Goal: Task Accomplishment & Management: Use online tool/utility

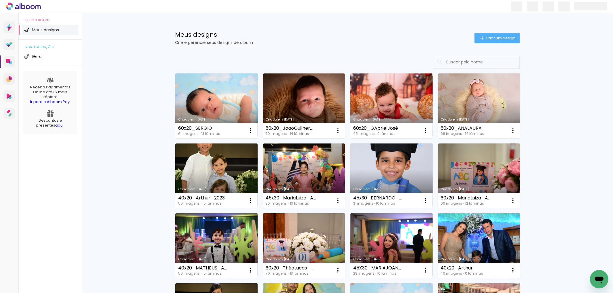
click at [219, 101] on link "Criado em [DATE]" at bounding box center [216, 106] width 82 height 65
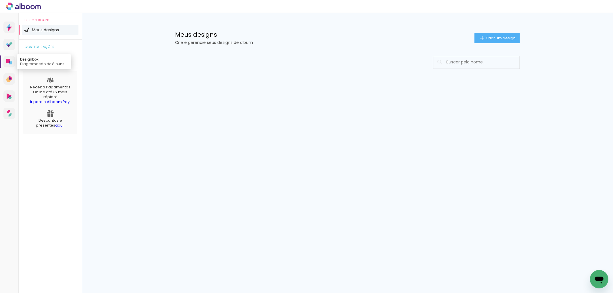
click at [10, 60] on icon at bounding box center [8, 61] width 4 height 4
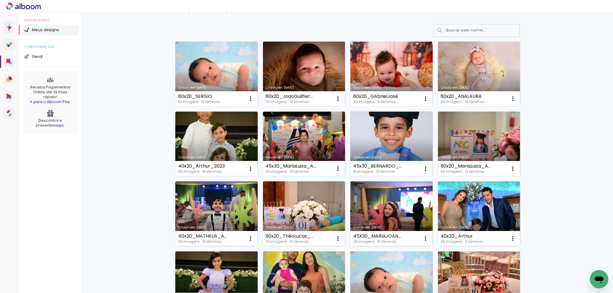
scroll to position [64, 0]
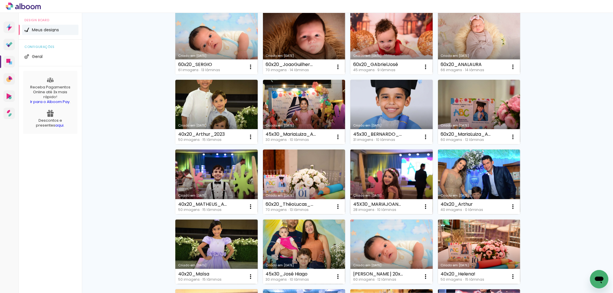
click at [383, 168] on link "Criado em [DATE]" at bounding box center [391, 182] width 82 height 65
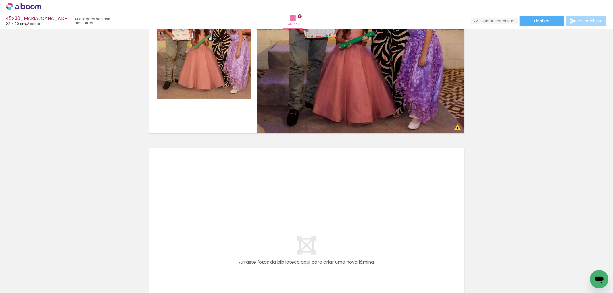
scroll to position [2042, 0]
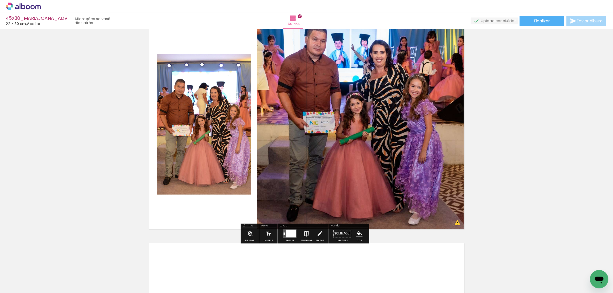
click at [363, 151] on quentale-photo at bounding box center [360, 125] width 207 height 210
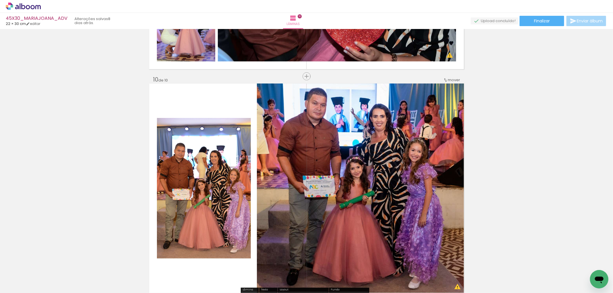
scroll to position [2010, 0]
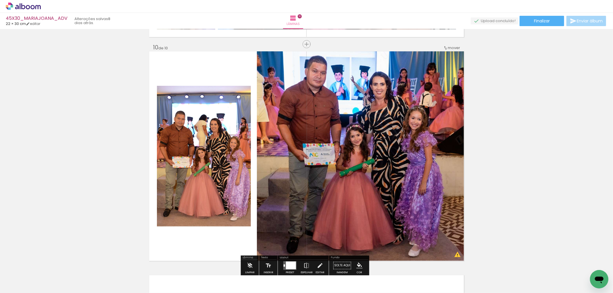
click at [22, 283] on span "Adicionar Fotos" at bounding box center [20, 285] width 17 height 6
click at [0, 0] on input "file" at bounding box center [0, 0] width 0 height 0
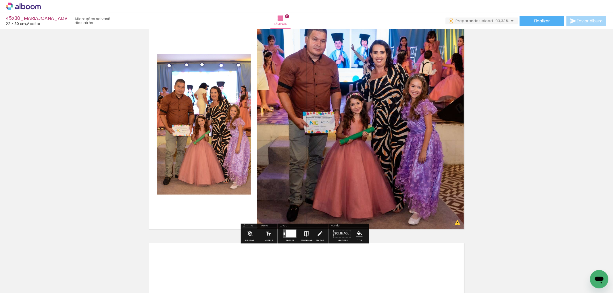
scroll to position [0, 401]
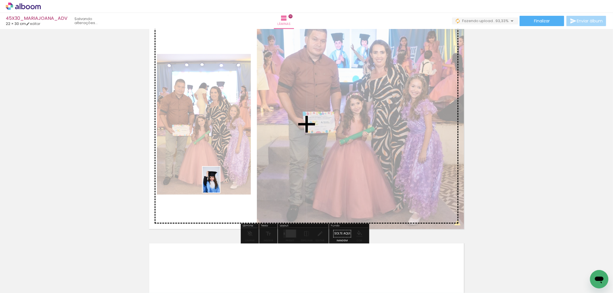
drag, startPoint x: 557, startPoint y: 271, endPoint x: 235, endPoint y: 193, distance: 331.9
click at [235, 193] on quentale-workspace at bounding box center [306, 146] width 613 height 293
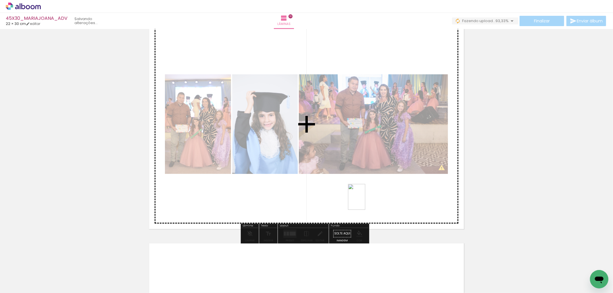
drag, startPoint x: 589, startPoint y: 269, endPoint x: 328, endPoint y: 202, distance: 270.1
click at [347, 199] on quentale-workspace at bounding box center [306, 146] width 613 height 293
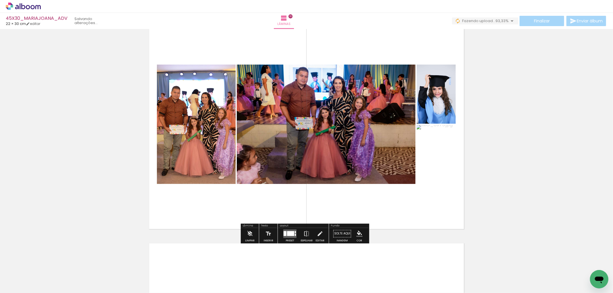
click at [289, 237] on quentale-layouter at bounding box center [289, 233] width 13 height 9
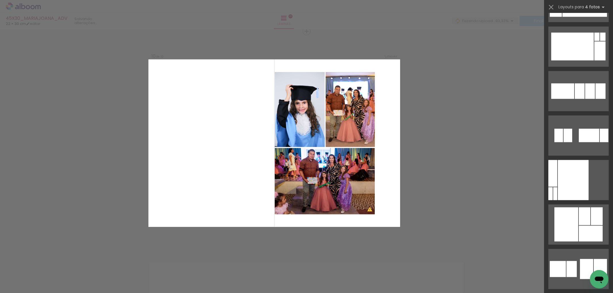
scroll to position [2808, 0]
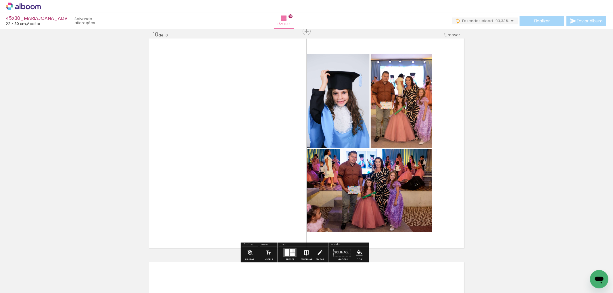
click at [303, 253] on iron-icon at bounding box center [306, 252] width 6 height 11
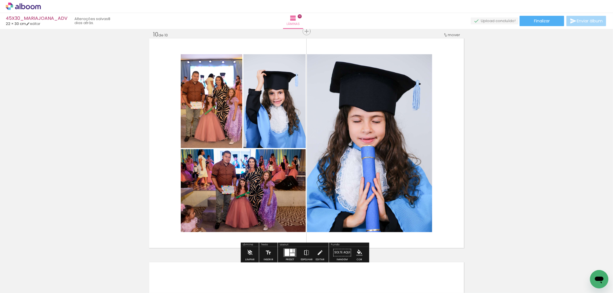
click at [291, 257] on quentale-thumb at bounding box center [300, 273] width 32 height 33
click at [285, 250] on div at bounding box center [287, 252] width 5 height 7
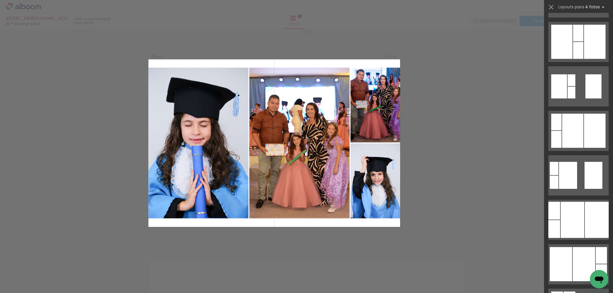
scroll to position [3580, 0]
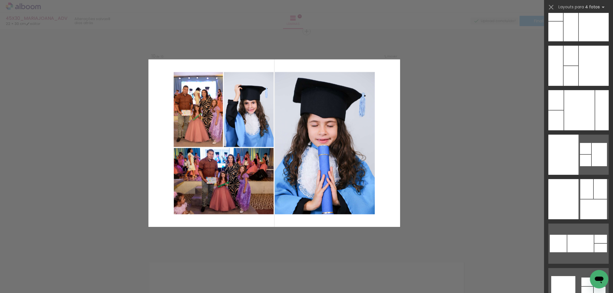
scroll to position [10763, 0]
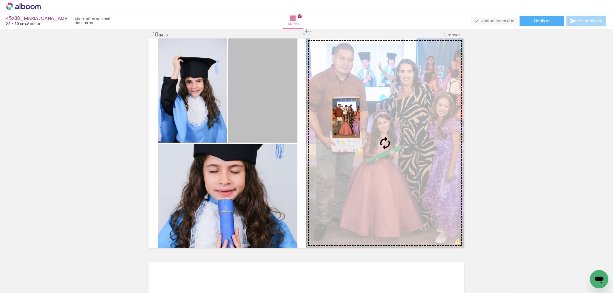
drag, startPoint x: 276, startPoint y: 106, endPoint x: 344, endPoint y: 117, distance: 69.0
click at [0, 0] on slot at bounding box center [0, 0] width 0 height 0
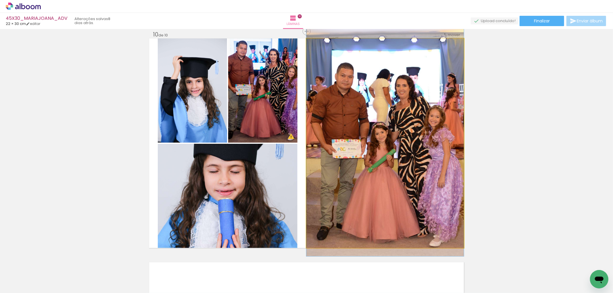
drag, startPoint x: 345, startPoint y: 119, endPoint x: 259, endPoint y: 93, distance: 90.1
click at [0, 0] on slot at bounding box center [0, 0] width 0 height 0
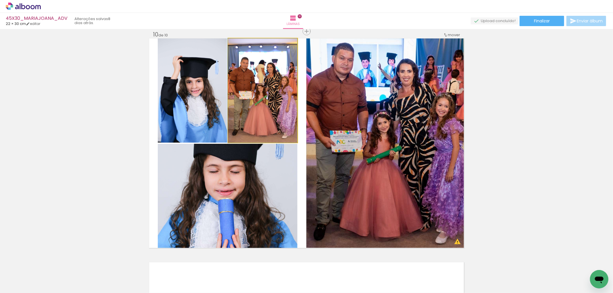
drag, startPoint x: 273, startPoint y: 115, endPoint x: 254, endPoint y: 200, distance: 86.8
click at [0, 0] on slot at bounding box center [0, 0] width 0 height 0
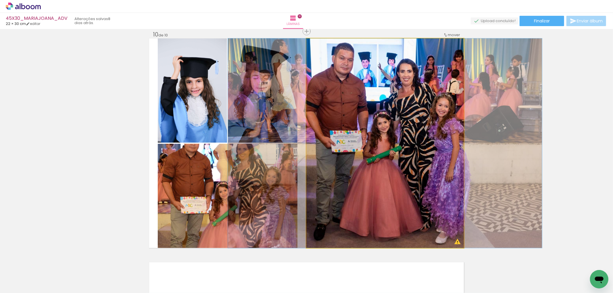
drag, startPoint x: 343, startPoint y: 159, endPoint x: 227, endPoint y: 210, distance: 127.3
click at [0, 0] on slot at bounding box center [0, 0] width 0 height 0
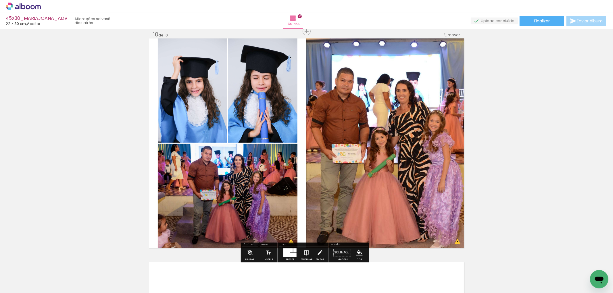
click at [240, 176] on quentale-photo at bounding box center [228, 196] width 140 height 104
click at [256, 113] on quentale-photo at bounding box center [262, 90] width 69 height 104
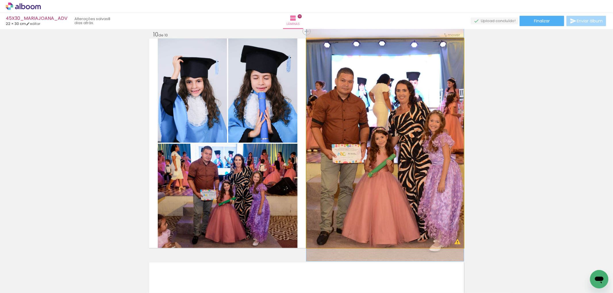
click at [351, 115] on quentale-photo at bounding box center [384, 143] width 157 height 210
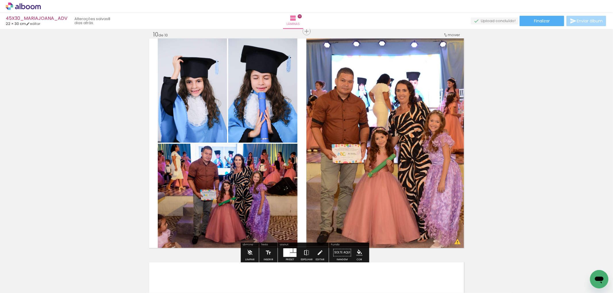
click at [307, 253] on iron-icon at bounding box center [306, 252] width 6 height 11
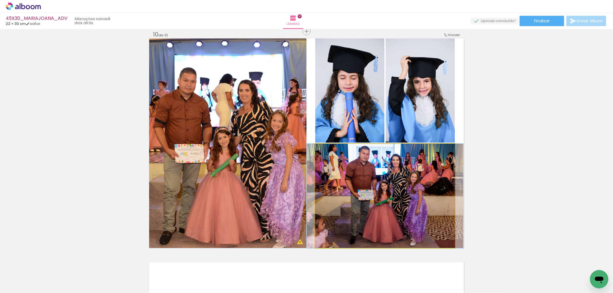
click at [361, 187] on quentale-photo at bounding box center [385, 196] width 140 height 104
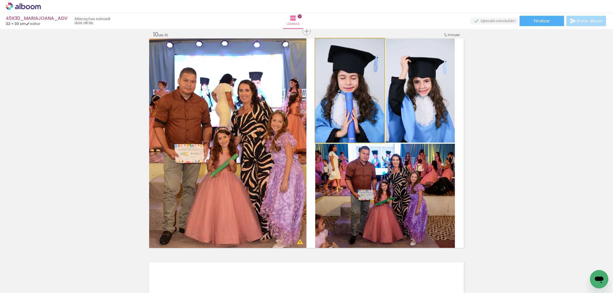
click at [356, 108] on quentale-photo at bounding box center [349, 90] width 69 height 104
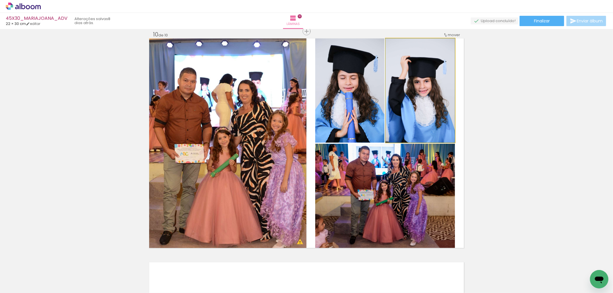
click at [419, 108] on quentale-photo at bounding box center [419, 90] width 69 height 104
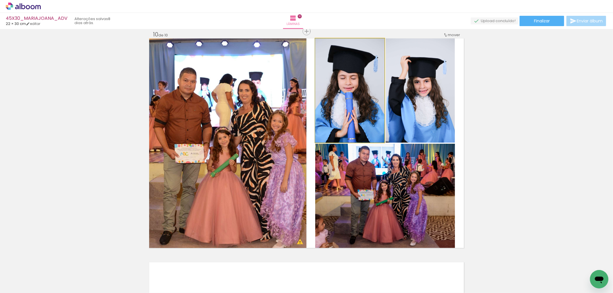
click at [374, 98] on quentale-photo at bounding box center [349, 90] width 69 height 104
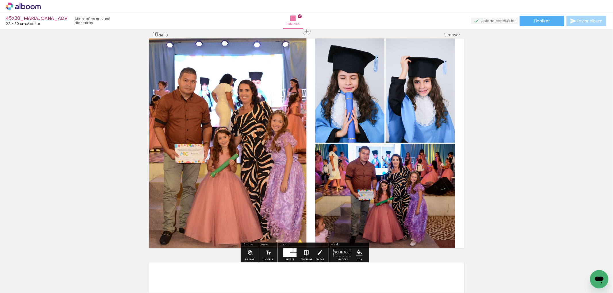
click at [358, 105] on quentale-photo at bounding box center [349, 90] width 69 height 104
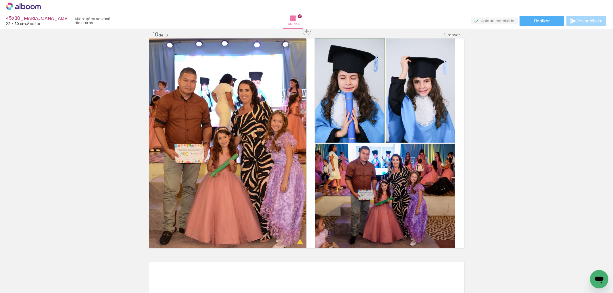
click at [358, 105] on quentale-photo at bounding box center [349, 90] width 69 height 104
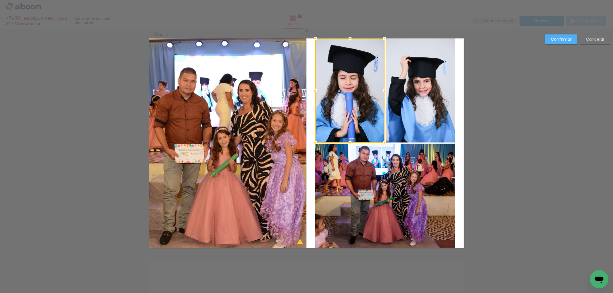
click at [404, 103] on quentale-photo at bounding box center [419, 90] width 69 height 104
click at [404, 103] on div at bounding box center [385, 90] width 140 height 104
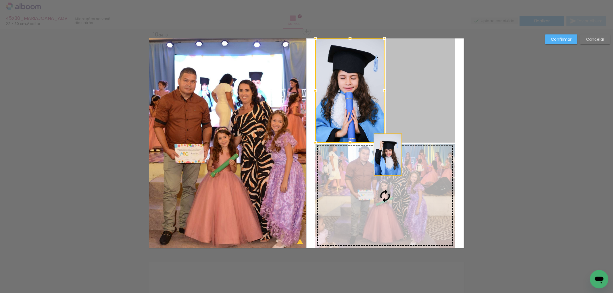
drag, startPoint x: 389, startPoint y: 124, endPoint x: 385, endPoint y: 154, distance: 30.9
click at [0, 0] on slot at bounding box center [0, 0] width 0 height 0
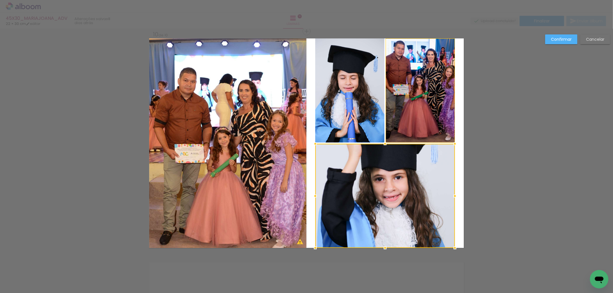
click at [0, 0] on slot "Cancelar" at bounding box center [0, 0] width 0 height 0
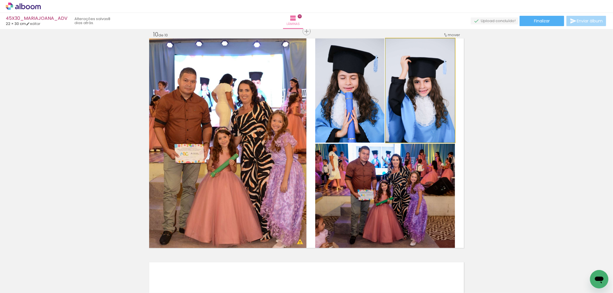
click at [397, 91] on quentale-photo at bounding box center [419, 90] width 69 height 104
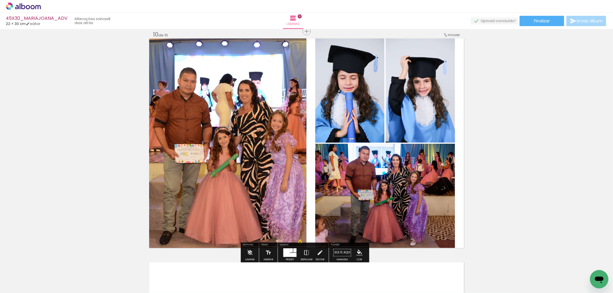
click at [404, 92] on quentale-photo at bounding box center [419, 90] width 69 height 104
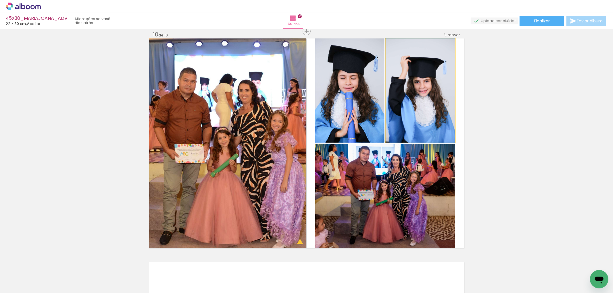
click at [404, 92] on quentale-photo at bounding box center [419, 90] width 69 height 104
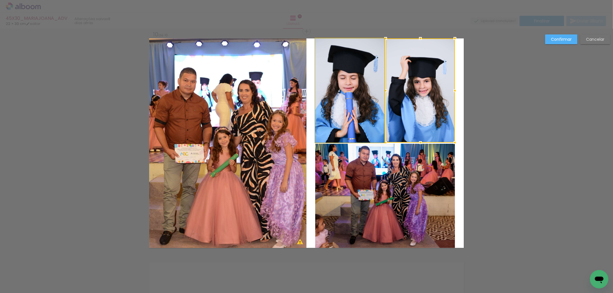
click at [362, 94] on quentale-photo at bounding box center [349, 90] width 69 height 104
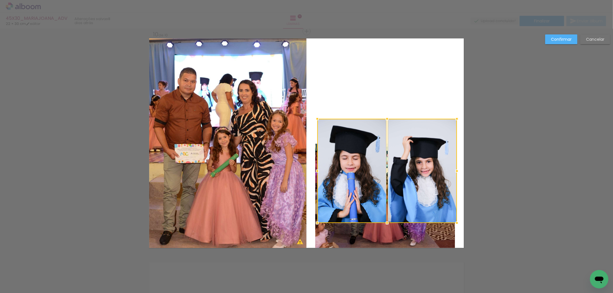
drag, startPoint x: 398, startPoint y: 93, endPoint x: 400, endPoint y: 173, distance: 80.4
click at [400, 173] on div at bounding box center [387, 171] width 140 height 104
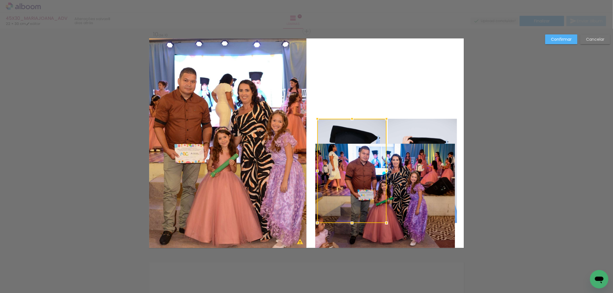
click at [401, 234] on quentale-photo at bounding box center [385, 196] width 140 height 104
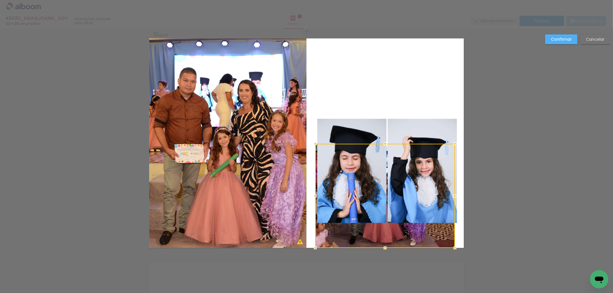
click at [387, 239] on div at bounding box center [385, 196] width 140 height 104
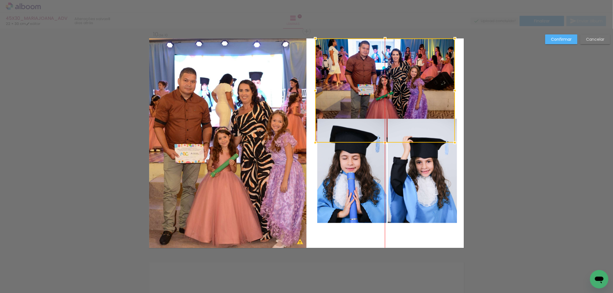
drag, startPoint x: 393, startPoint y: 237, endPoint x: 397, endPoint y: 126, distance: 111.2
click at [397, 126] on div at bounding box center [385, 90] width 140 height 104
drag, startPoint x: 390, startPoint y: 80, endPoint x: 394, endPoint y: 80, distance: 4.6
click at [394, 80] on div at bounding box center [385, 90] width 140 height 104
click at [404, 170] on quentale-photo at bounding box center [421, 171] width 69 height 104
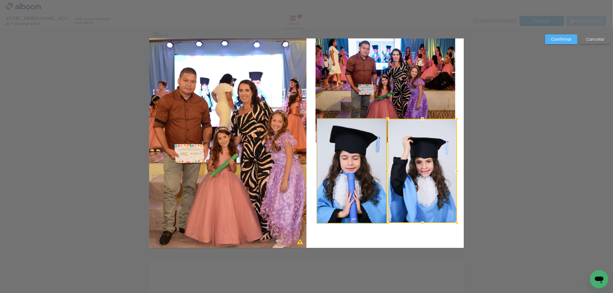
click at [356, 177] on quentale-photo at bounding box center [351, 171] width 69 height 104
click at [387, 177] on div at bounding box center [421, 171] width 69 height 104
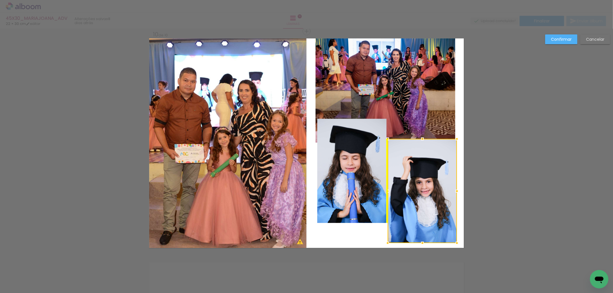
drag, startPoint x: 396, startPoint y: 178, endPoint x: 396, endPoint y: 198, distance: 20.1
click at [396, 198] on div at bounding box center [421, 191] width 69 height 104
click at [0, 0] on slot "Cancelar" at bounding box center [0, 0] width 0 height 0
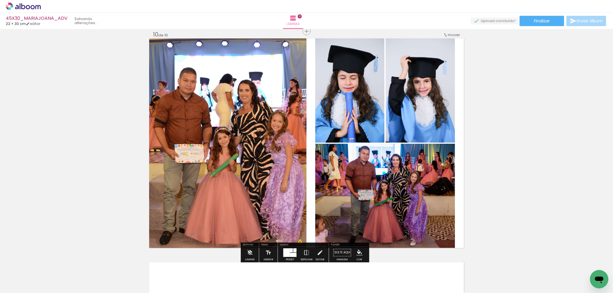
click at [370, 100] on quentale-photo at bounding box center [349, 90] width 69 height 104
click at [365, 99] on quentale-photo at bounding box center [349, 90] width 69 height 104
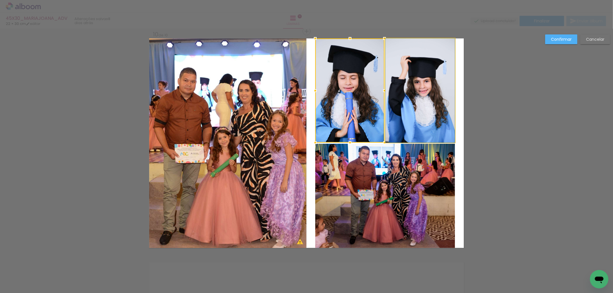
click at [401, 94] on quentale-photo at bounding box center [419, 90] width 69 height 104
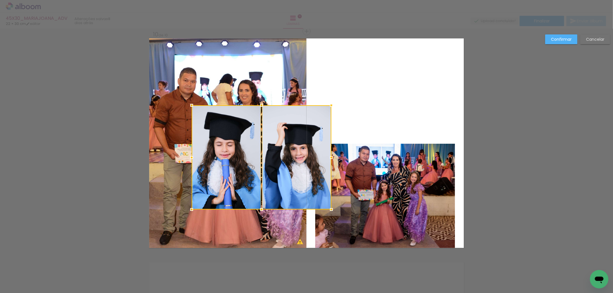
drag, startPoint x: 409, startPoint y: 97, endPoint x: 286, endPoint y: 164, distance: 140.6
click at [286, 164] on div at bounding box center [262, 157] width 140 height 104
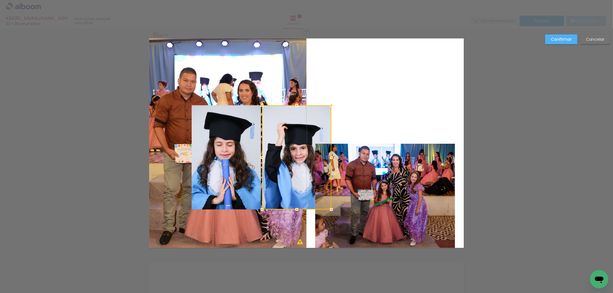
click at [409, 193] on quentale-photo at bounding box center [385, 196] width 140 height 104
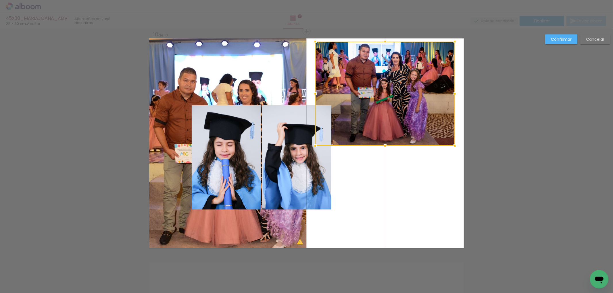
drag, startPoint x: 409, startPoint y: 187, endPoint x: 415, endPoint y: 84, distance: 102.4
click at [415, 84] on div at bounding box center [385, 94] width 140 height 104
click at [283, 162] on quentale-photo at bounding box center [296, 157] width 69 height 104
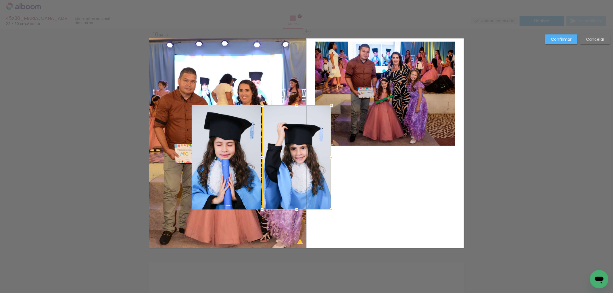
click at [231, 156] on quentale-photo at bounding box center [226, 157] width 69 height 104
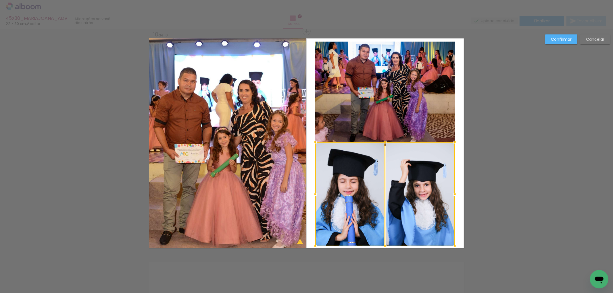
drag, startPoint x: 271, startPoint y: 153, endPoint x: 392, endPoint y: 190, distance: 126.4
click at [392, 190] on div at bounding box center [385, 194] width 140 height 104
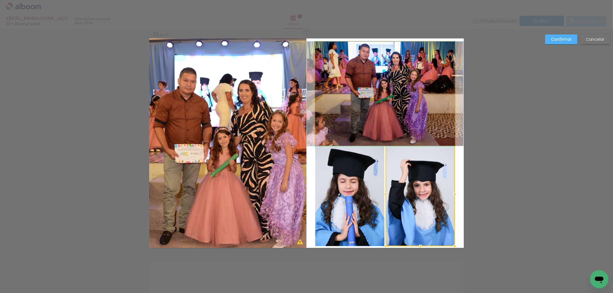
click at [403, 113] on quentale-photo at bounding box center [385, 94] width 140 height 104
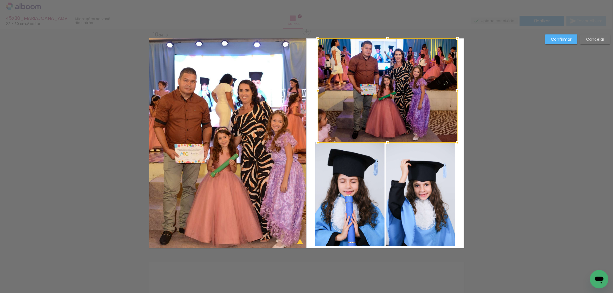
drag, startPoint x: 403, startPoint y: 113, endPoint x: 405, endPoint y: 110, distance: 4.5
click at [405, 110] on div at bounding box center [388, 90] width 140 height 104
click at [405, 178] on quentale-photo at bounding box center [419, 194] width 69 height 104
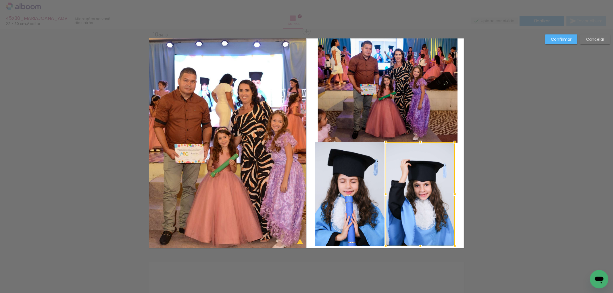
click at [0, 0] on slot "Confirmar" at bounding box center [0, 0] width 0 height 0
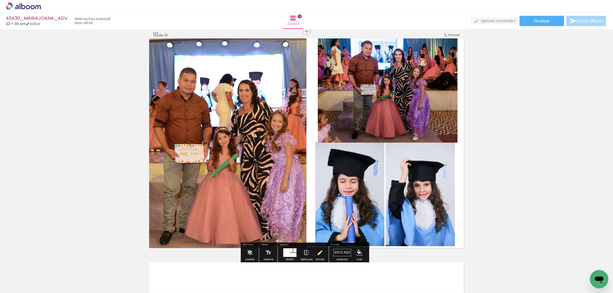
click at [418, 102] on quentale-photo at bounding box center [388, 90] width 140 height 104
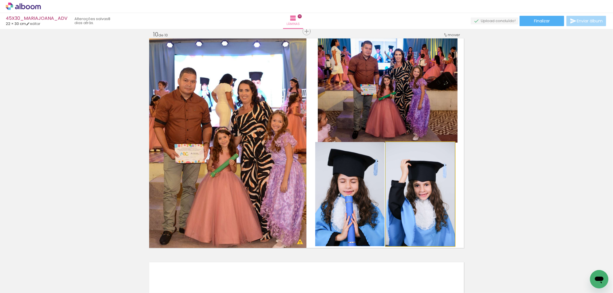
click at [407, 172] on quentale-photo at bounding box center [419, 194] width 69 height 104
click at [408, 181] on quentale-photo at bounding box center [419, 194] width 69 height 104
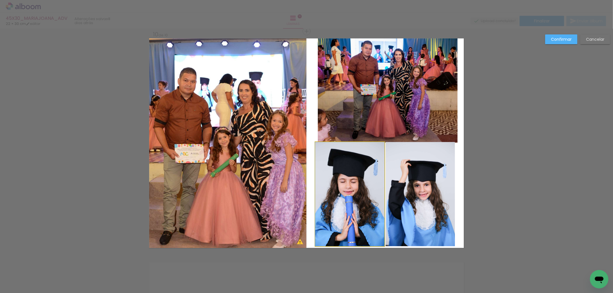
click at [356, 183] on quentale-photo at bounding box center [349, 194] width 69 height 104
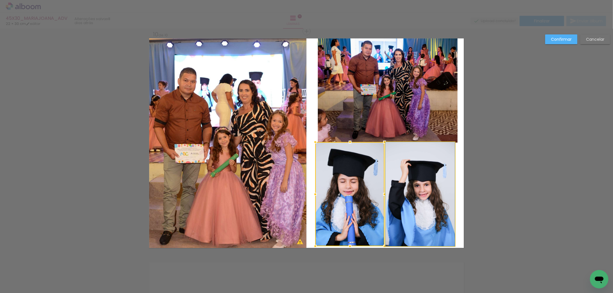
click at [403, 187] on quentale-photo at bounding box center [419, 194] width 69 height 104
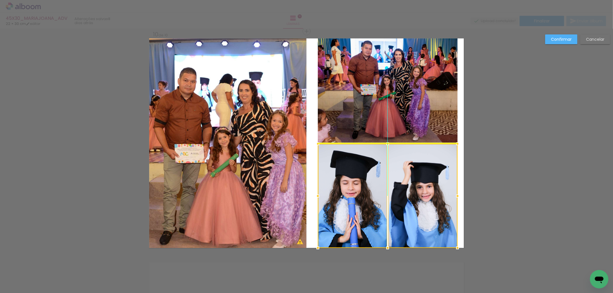
drag, startPoint x: 368, startPoint y: 186, endPoint x: 370, endPoint y: 187, distance: 3.1
click at [370, 187] on div at bounding box center [388, 196] width 140 height 104
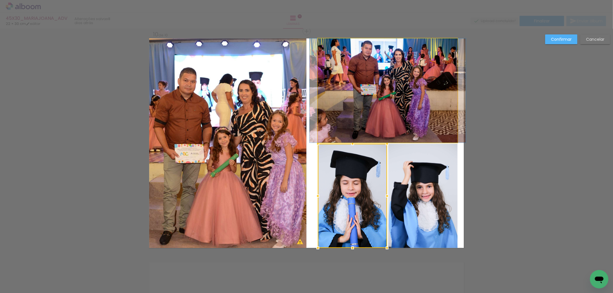
click at [420, 108] on quentale-photo at bounding box center [388, 90] width 140 height 104
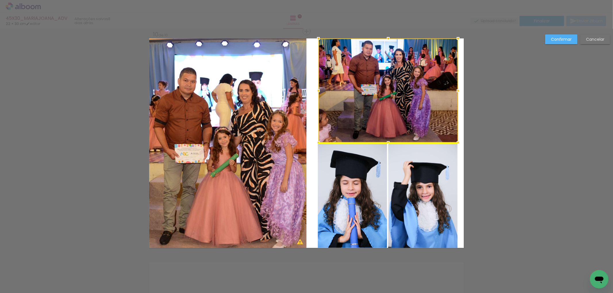
click at [423, 103] on div at bounding box center [388, 90] width 140 height 104
click at [0, 0] on slot "Confirmar" at bounding box center [0, 0] width 0 height 0
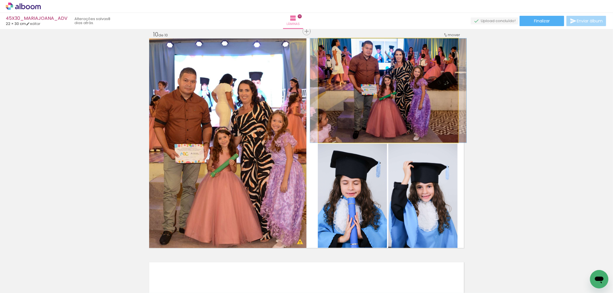
click at [437, 114] on quentale-photo at bounding box center [388, 90] width 140 height 104
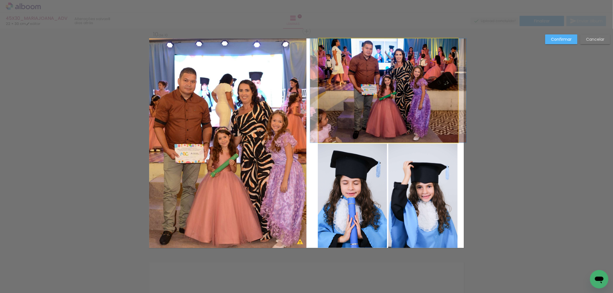
click at [427, 109] on quentale-photo at bounding box center [388, 90] width 140 height 104
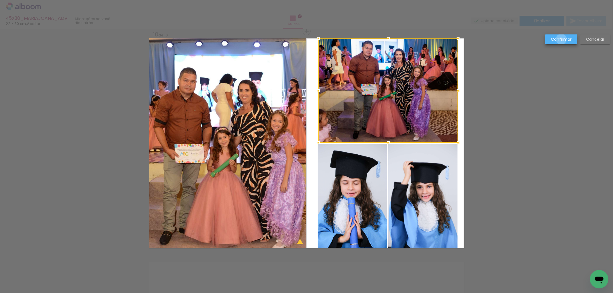
click at [0, 0] on slot "Confirmar" at bounding box center [0, 0] width 0 height 0
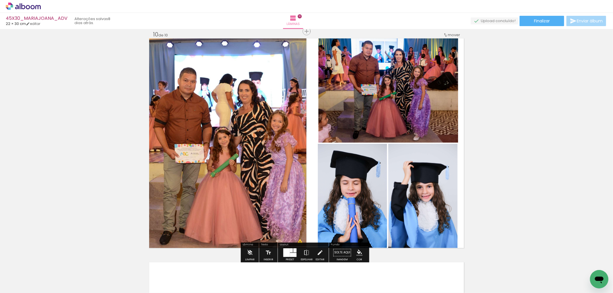
click at [437, 108] on quentale-photo at bounding box center [388, 90] width 140 height 104
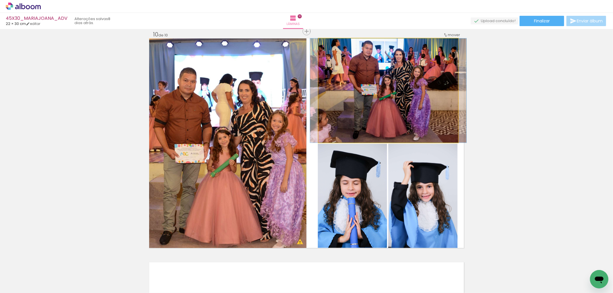
click at [431, 105] on quentale-photo at bounding box center [388, 90] width 140 height 104
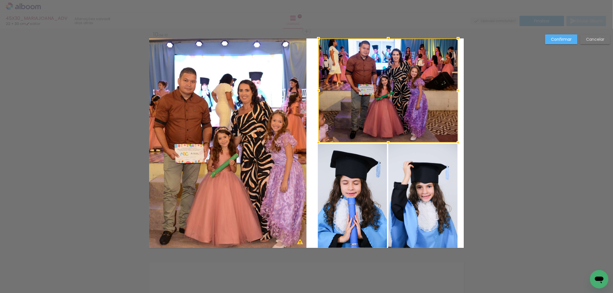
click at [0, 0] on slot "Confirmar" at bounding box center [0, 0] width 0 height 0
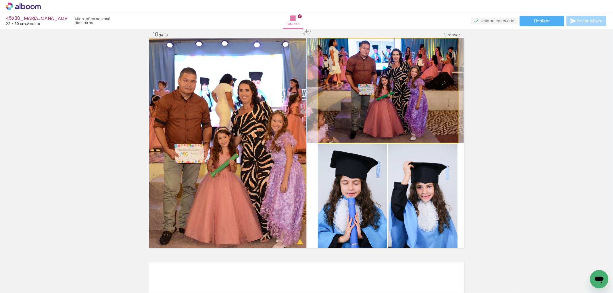
click at [426, 94] on quentale-photo at bounding box center [388, 90] width 140 height 104
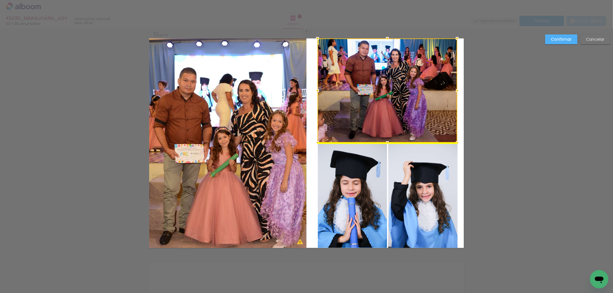
click at [407, 115] on div at bounding box center [387, 90] width 140 height 104
click at [424, 117] on div at bounding box center [388, 90] width 140 height 104
click at [428, 119] on div at bounding box center [388, 90] width 140 height 104
click at [570, 42] on paper-button "Confirmar" at bounding box center [561, 39] width 32 height 10
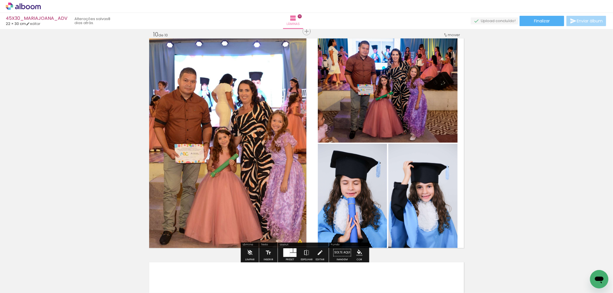
click at [412, 124] on quentale-photo at bounding box center [388, 90] width 140 height 104
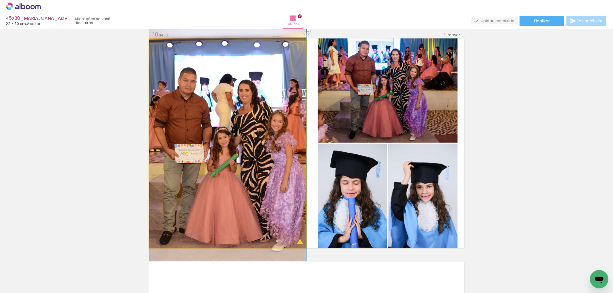
click at [253, 169] on quentale-photo at bounding box center [227, 143] width 157 height 210
drag, startPoint x: 254, startPoint y: 167, endPoint x: 257, endPoint y: 166, distance: 2.9
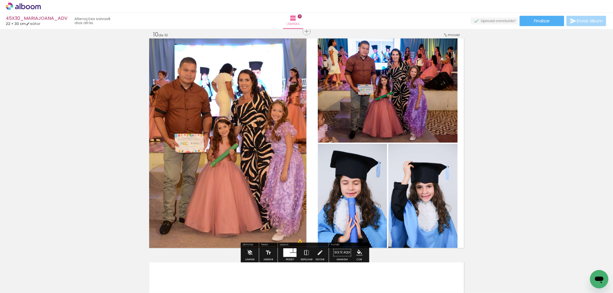
click at [432, 171] on quentale-photo at bounding box center [422, 196] width 69 height 104
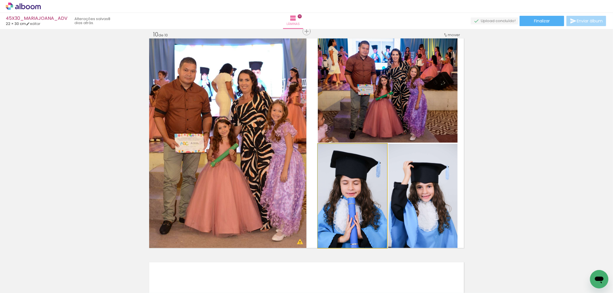
click at [367, 173] on quentale-photo at bounding box center [352, 196] width 69 height 104
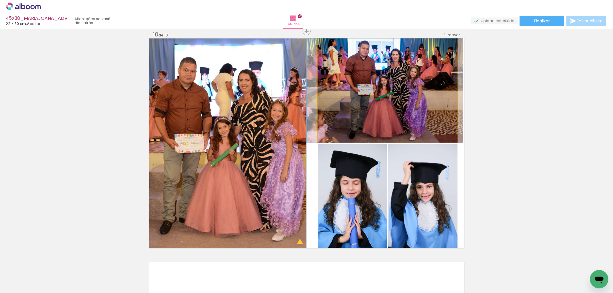
click at [401, 113] on quentale-photo at bounding box center [388, 90] width 140 height 104
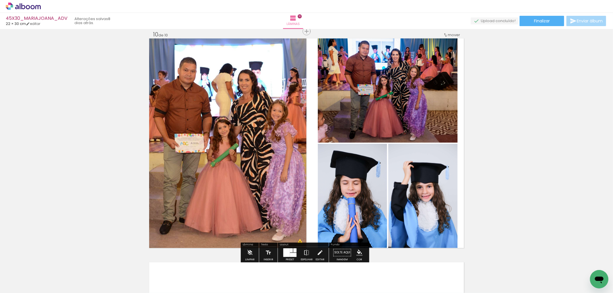
click at [310, 183] on quentale-layouter at bounding box center [306, 143] width 314 height 210
click at [362, 112] on quentale-photo at bounding box center [388, 90] width 140 height 104
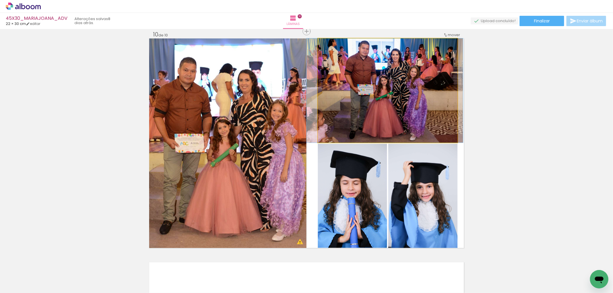
click at [362, 112] on quentale-photo at bounding box center [388, 90] width 140 height 104
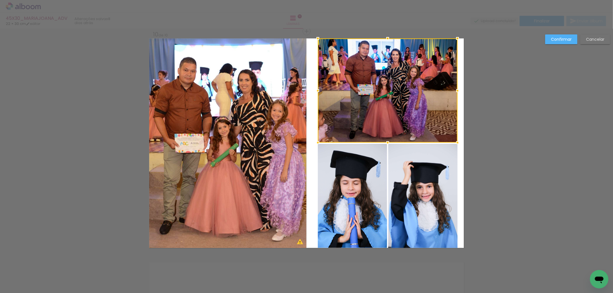
click at [360, 172] on quentale-photo at bounding box center [352, 196] width 69 height 104
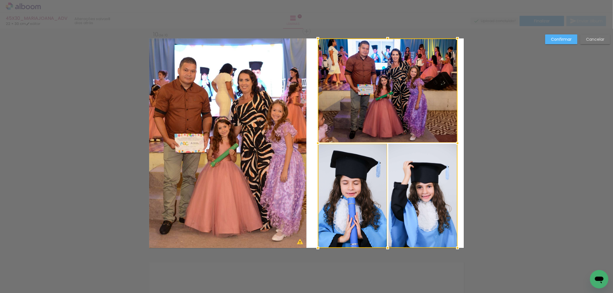
click at [410, 180] on div at bounding box center [388, 143] width 140 height 210
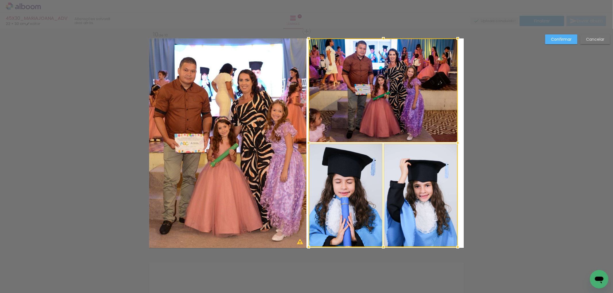
drag, startPoint x: 315, startPoint y: 248, endPoint x: 306, endPoint y: 254, distance: 11.0
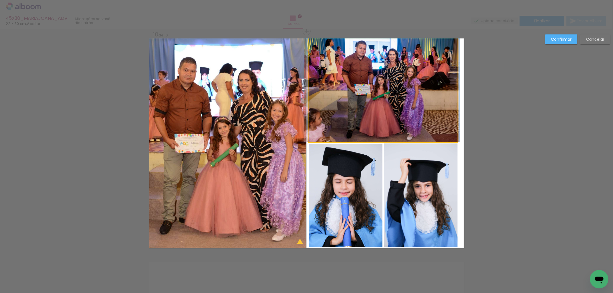
click at [415, 103] on quentale-photo at bounding box center [382, 90] width 149 height 104
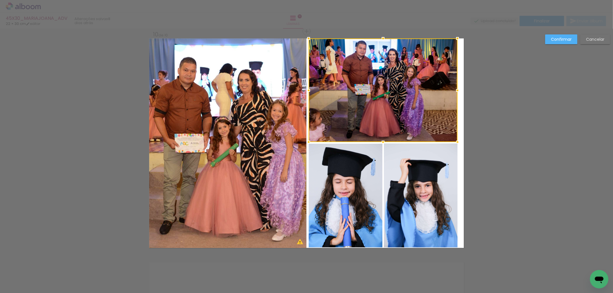
click at [366, 157] on quentale-photo at bounding box center [345, 196] width 74 height 104
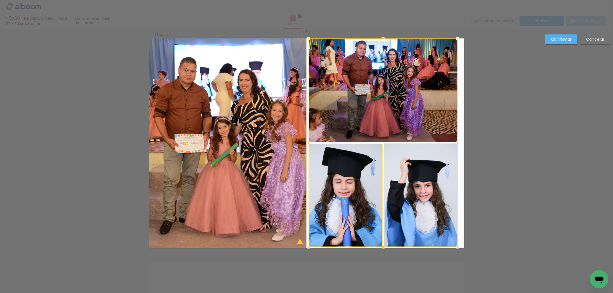
click at [400, 173] on div at bounding box center [382, 142] width 149 height 209
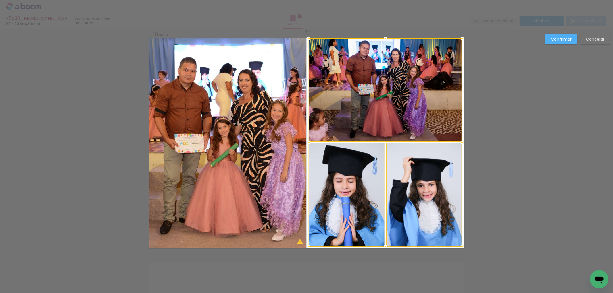
drag, startPoint x: 455, startPoint y: 248, endPoint x: 460, endPoint y: 240, distance: 8.8
click at [460, 240] on album-spread "10 de 10" at bounding box center [306, 143] width 314 height 210
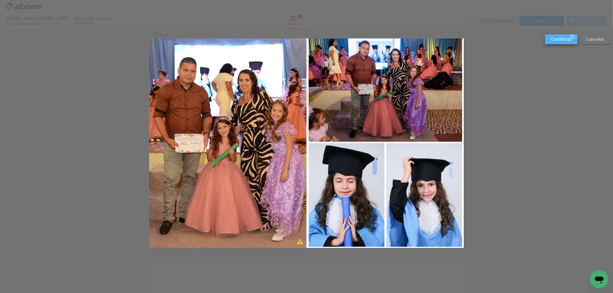
click at [572, 37] on paper-button "Confirmar" at bounding box center [561, 39] width 32 height 10
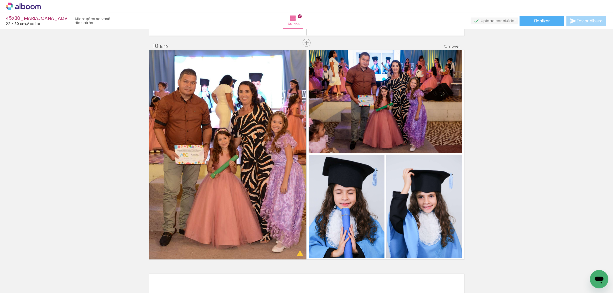
scroll to position [2023, 0]
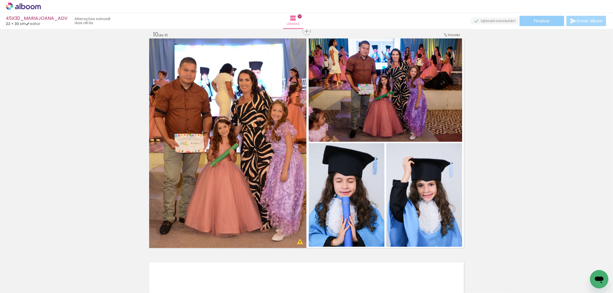
click at [545, 21] on span "Finalizar" at bounding box center [542, 21] width 16 height 4
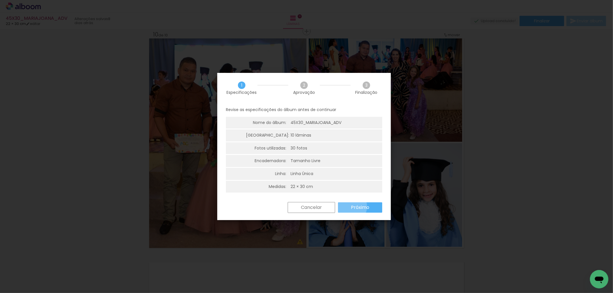
click at [0, 0] on slot "Próximo" at bounding box center [0, 0] width 0 height 0
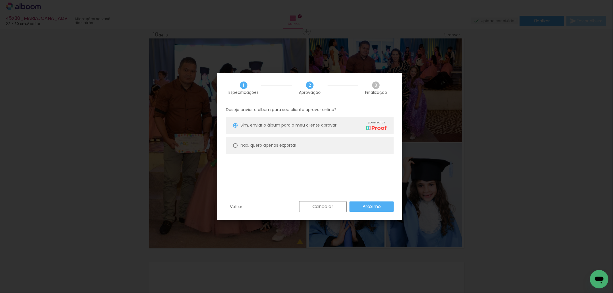
click at [267, 149] on paper-radio-button "Não, quero apenas exportar" at bounding box center [310, 145] width 168 height 17
type paper-radio-button "on"
click at [0, 0] on slot "Próximo" at bounding box center [0, 0] width 0 height 0
type input "Alta, 300 DPI"
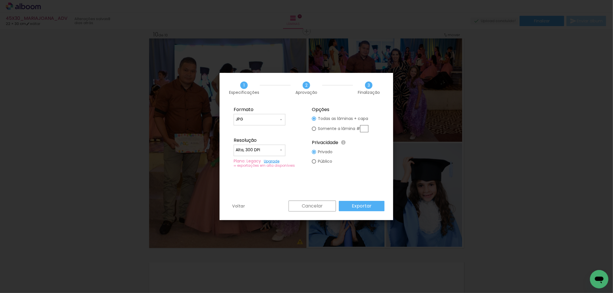
click at [364, 129] on input "text" at bounding box center [364, 128] width 8 height 7
type paper-radio-button "on"
type input "10"
click at [0, 0] on slot "Exportar" at bounding box center [0, 0] width 0 height 0
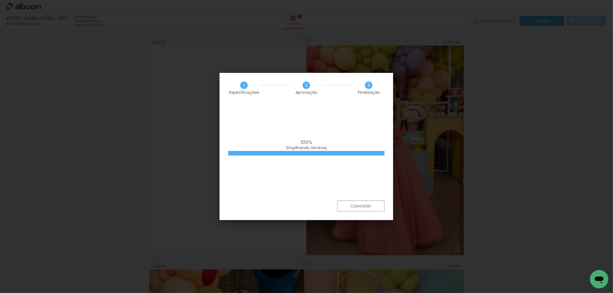
scroll to position [0, 401]
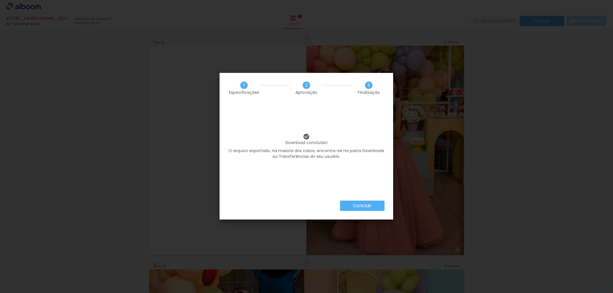
click at [0, 0] on slot "Concluir" at bounding box center [0, 0] width 0 height 0
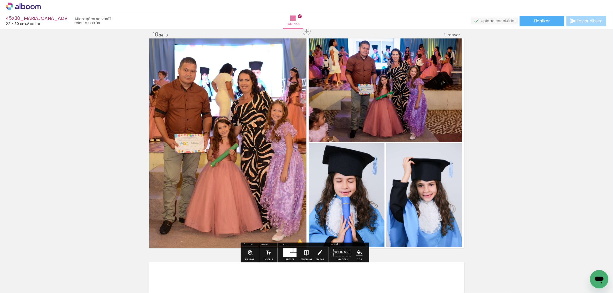
scroll to position [0, 401]
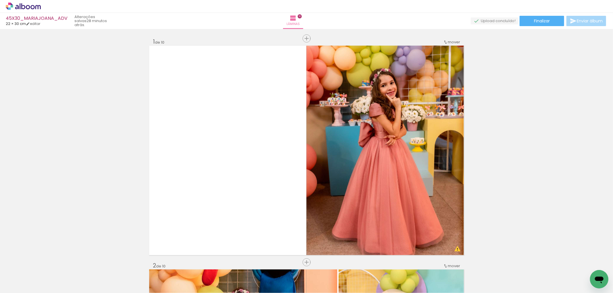
scroll to position [0, 401]
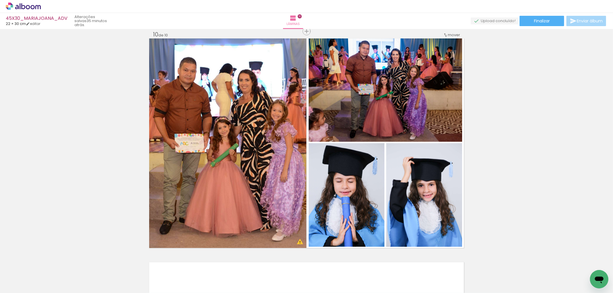
scroll to position [0, 401]
click at [30, 5] on icon at bounding box center [23, 6] width 35 height 7
